Goal: Navigation & Orientation: Find specific page/section

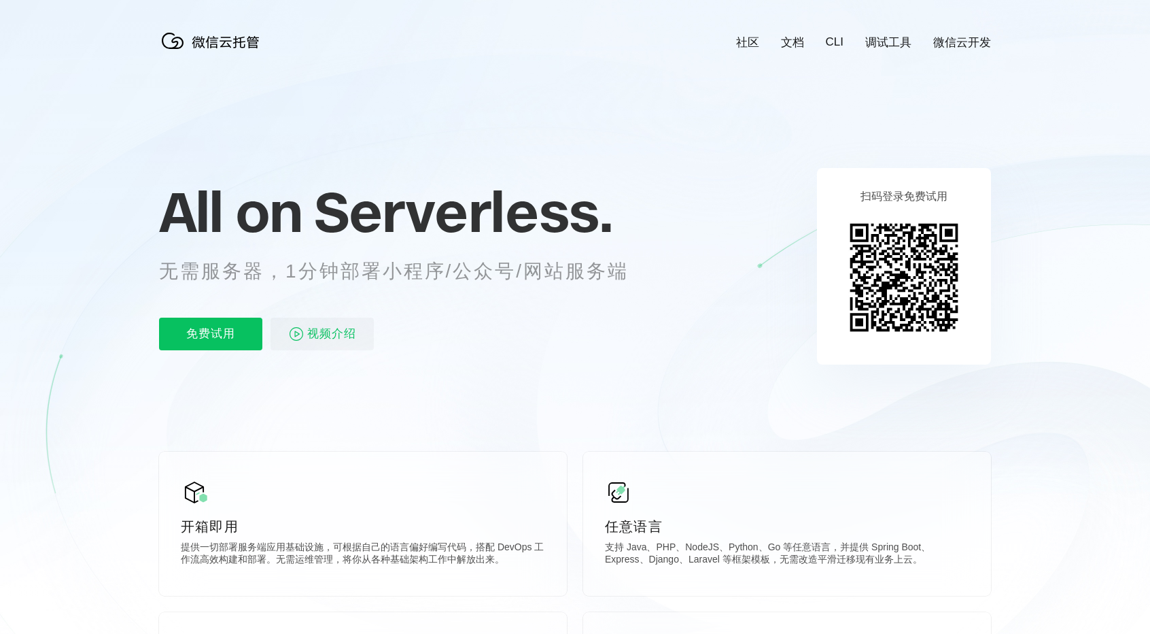
click at [897, 37] on link "调试工具" at bounding box center [888, 43] width 46 height 16
click at [952, 44] on link "微信云开发" at bounding box center [962, 43] width 58 height 16
click at [834, 41] on link "CLI" at bounding box center [835, 42] width 18 height 14
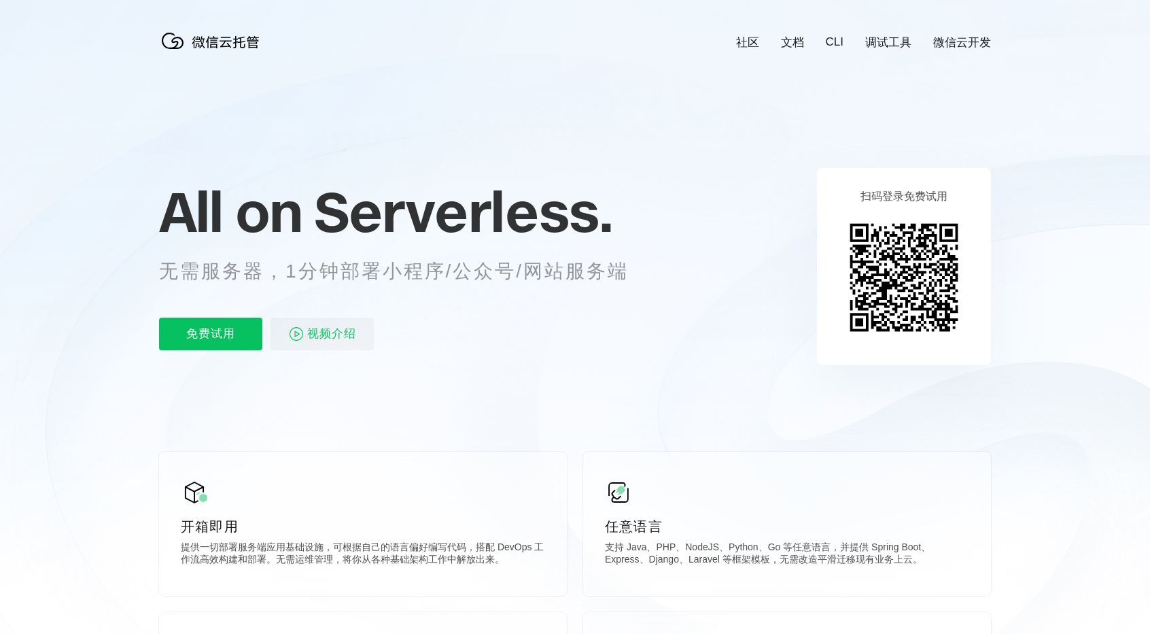
click at [879, 39] on link "调试工具" at bounding box center [888, 43] width 46 height 16
